Goal: Information Seeking & Learning: Learn about a topic

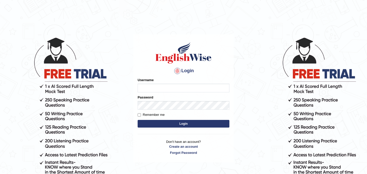
type input "najakter"
click at [180, 124] on button "Login" at bounding box center [184, 124] width 92 height 8
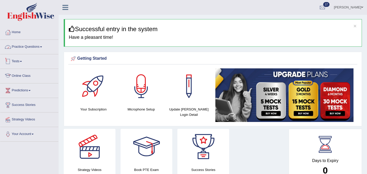
click at [27, 47] on link "Practice Questions" at bounding box center [29, 46] width 58 height 13
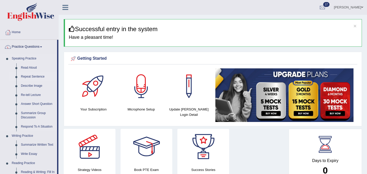
click at [33, 76] on link "Repeat Sentence" at bounding box center [38, 76] width 39 height 9
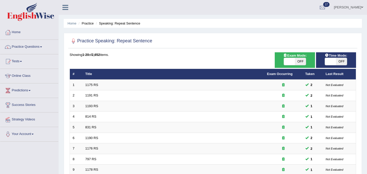
click at [291, 64] on span at bounding box center [289, 61] width 11 height 7
checkbox input "true"
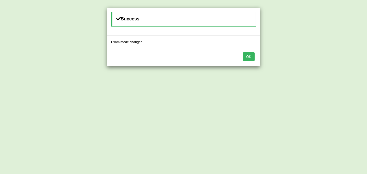
click at [288, 61] on div "Success Exam mode changed OK" at bounding box center [183, 87] width 367 height 174
click at [252, 57] on button "OK" at bounding box center [249, 56] width 12 height 9
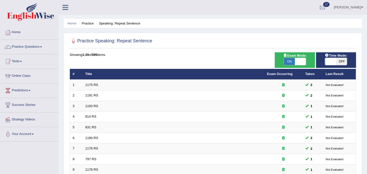
click at [329, 62] on span at bounding box center [330, 61] width 11 height 7
checkbox input "true"
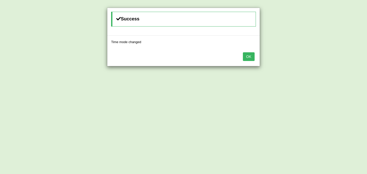
click at [253, 57] on button "OK" at bounding box center [249, 56] width 12 height 9
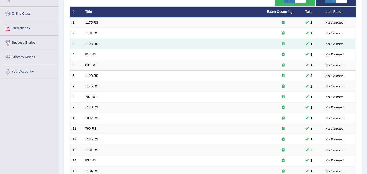
scroll to position [164, 0]
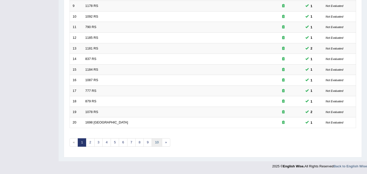
click at [157, 143] on link "10" at bounding box center [157, 142] width 10 height 8
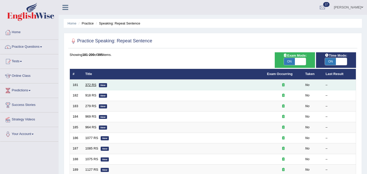
click at [92, 84] on link "372 RS" at bounding box center [90, 85] width 11 height 4
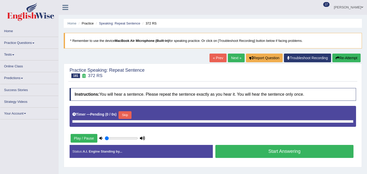
type input "1"
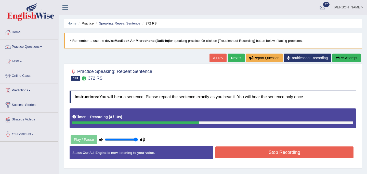
click at [255, 153] on button "Stop Recording" at bounding box center [284, 152] width 138 height 12
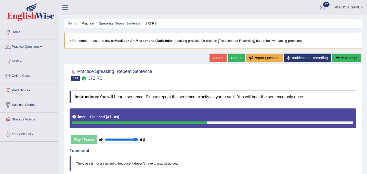
click at [235, 57] on link "Next »" at bounding box center [236, 58] width 17 height 9
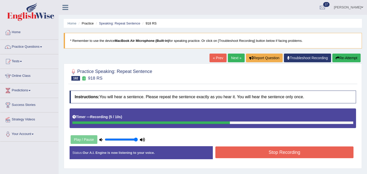
click at [246, 152] on button "Stop Recording" at bounding box center [284, 152] width 138 height 12
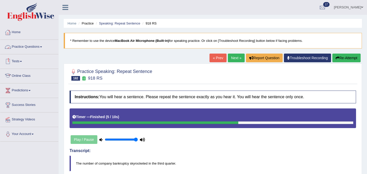
click at [21, 76] on link "Online Class" at bounding box center [29, 75] width 58 height 13
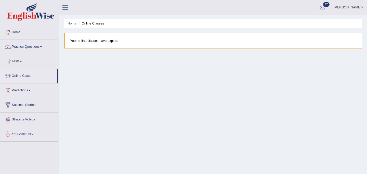
click at [21, 76] on link "Online Class" at bounding box center [28, 75] width 57 height 13
click at [22, 89] on link "Predictions" at bounding box center [29, 89] width 58 height 13
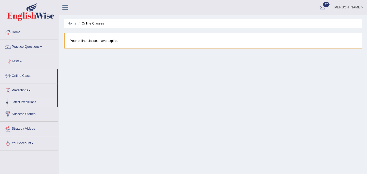
click at [25, 101] on link "Latest Predictions" at bounding box center [33, 102] width 48 height 9
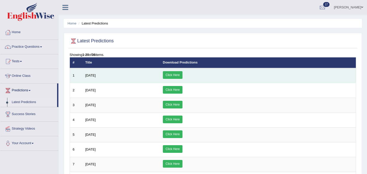
click at [183, 74] on link "Click Here" at bounding box center [173, 75] width 20 height 8
